Goal: Check status

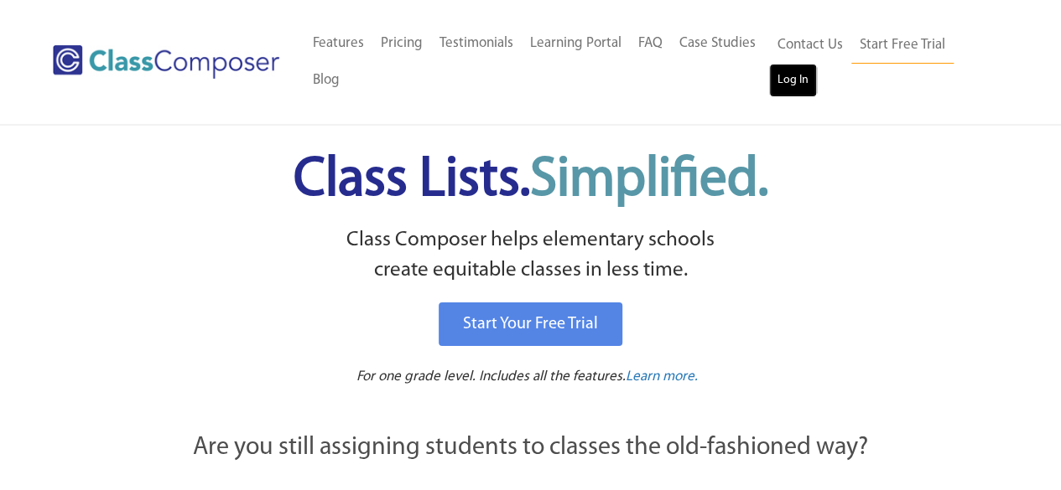
click at [789, 85] on link "Log In" at bounding box center [793, 81] width 48 height 34
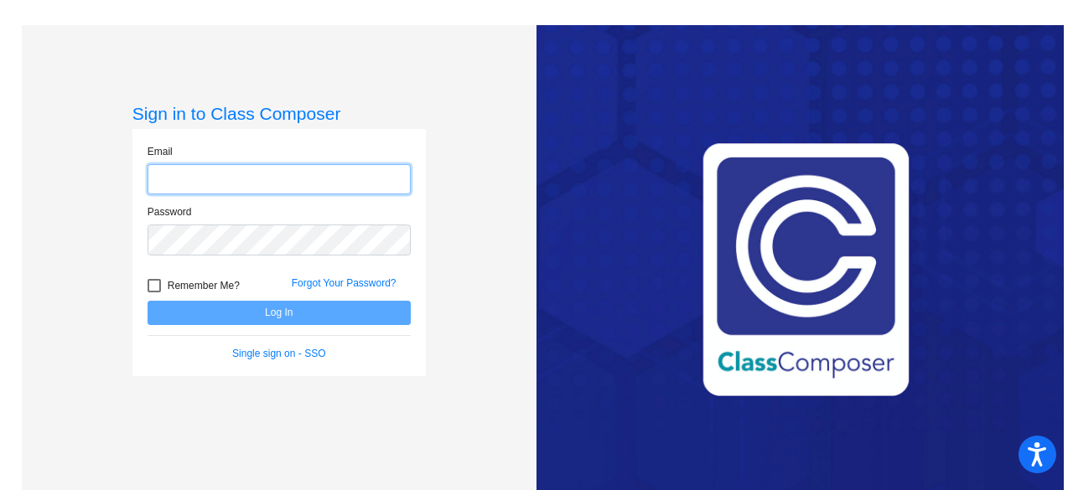
type input "[EMAIL_ADDRESS][DOMAIN_NAME]"
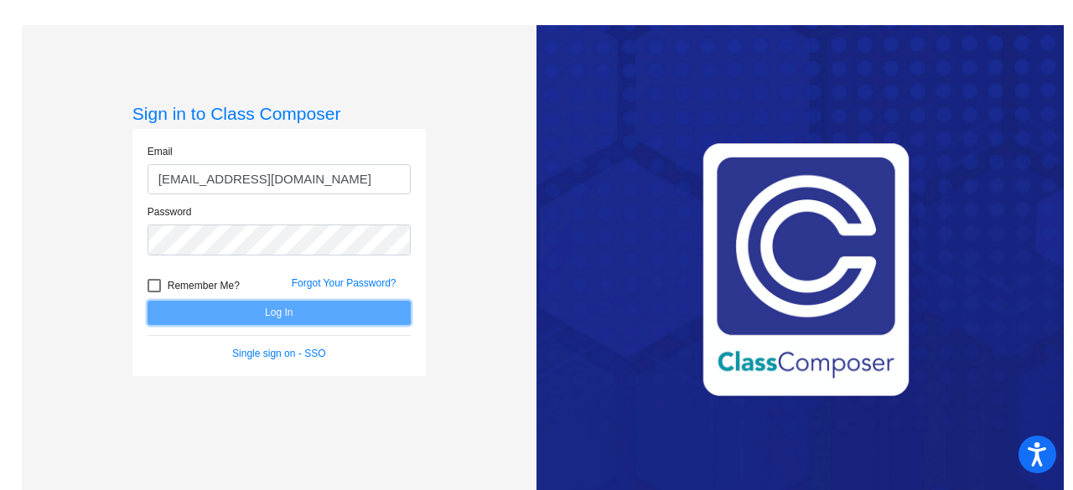
click at [240, 317] on button "Log In" at bounding box center [279, 313] width 263 height 24
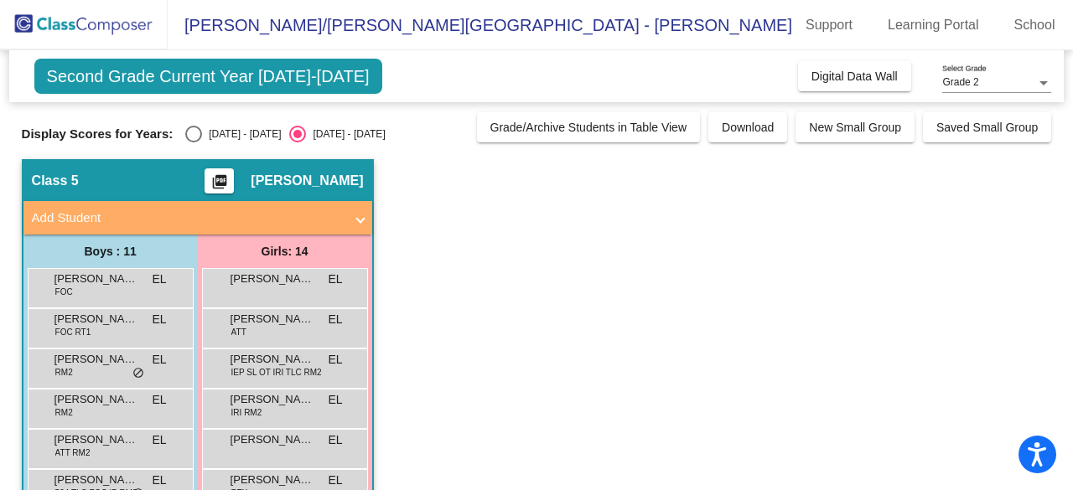
click at [198, 134] on div "Select an option" at bounding box center [193, 134] width 17 height 17
click at [194, 143] on input "[DATE] - [DATE]" at bounding box center [193, 143] width 1 height 1
radio input "true"
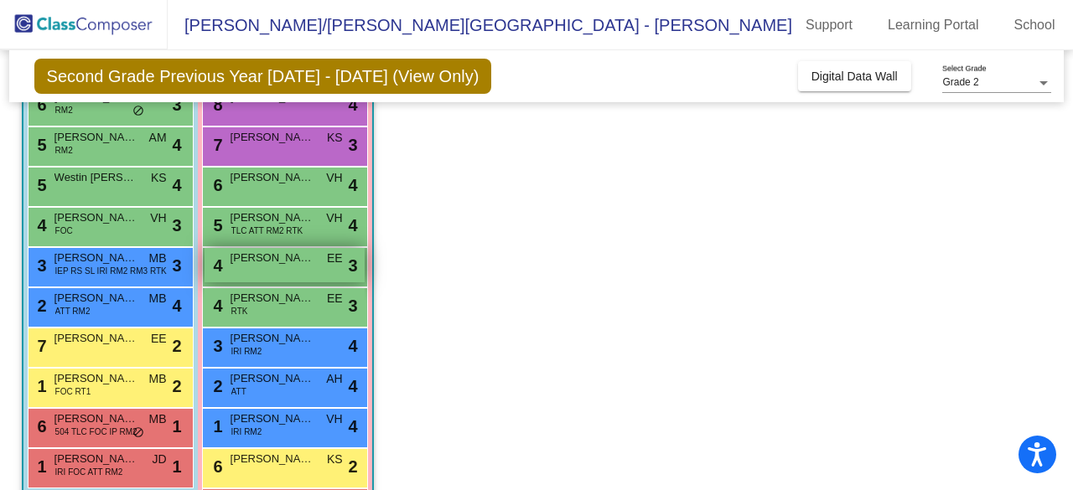
scroll to position [277, 0]
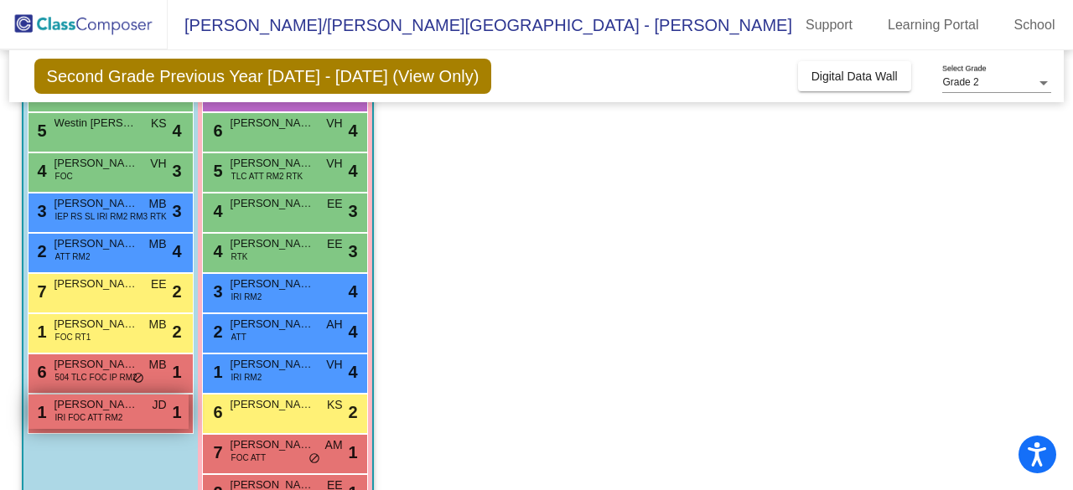
click at [138, 416] on div "1 [PERSON_NAME] IRI FOC ATT RM2 JD lock do_not_disturb_alt 1" at bounding box center [109, 412] width 160 height 34
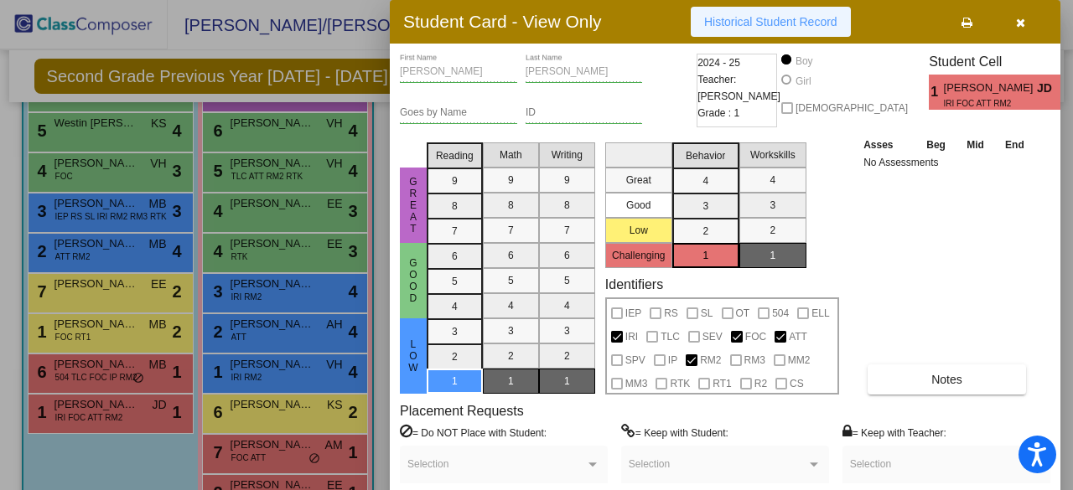
click at [758, 28] on span "Historical Student Record" at bounding box center [770, 21] width 133 height 13
click at [246, 360] on div at bounding box center [536, 245] width 1073 height 490
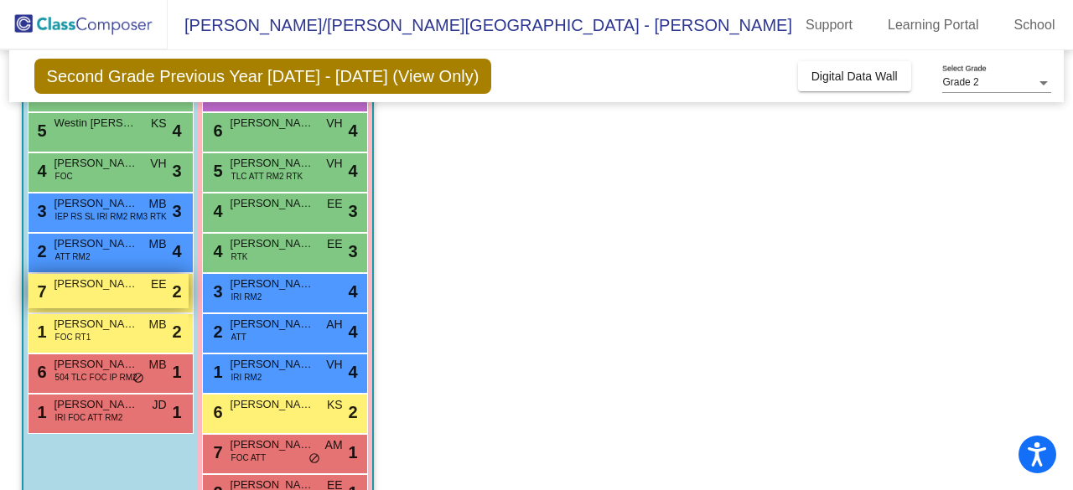
click at [117, 277] on span "[PERSON_NAME]" at bounding box center [96, 284] width 84 height 17
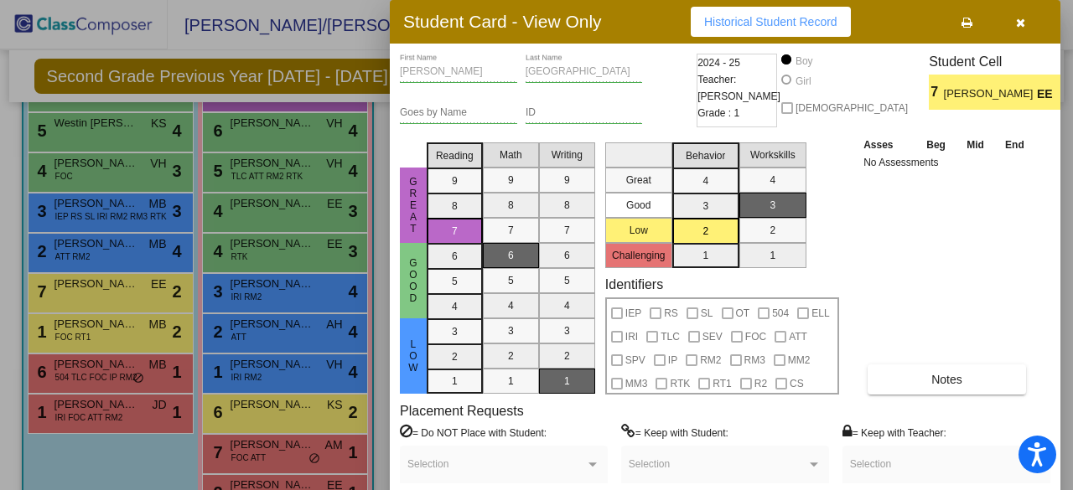
click at [761, 34] on button "Historical Student Record" at bounding box center [771, 22] width 160 height 30
